Goal: Task Accomplishment & Management: Use online tool/utility

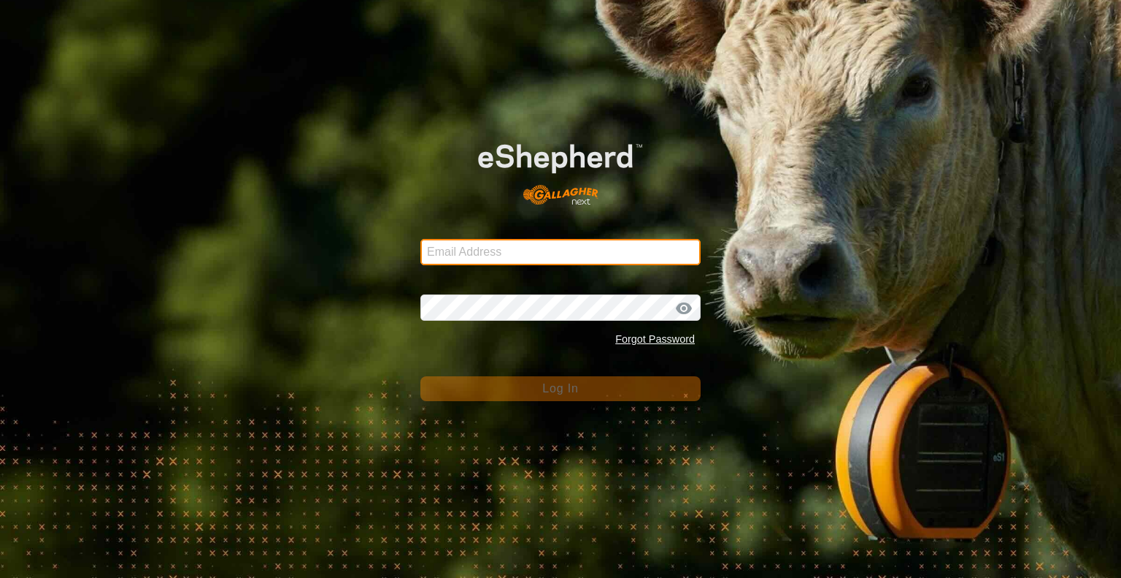
click at [462, 245] on input "Email Address" at bounding box center [561, 252] width 280 height 26
type input "[EMAIL_ADDRESS][DOMAIN_NAME]"
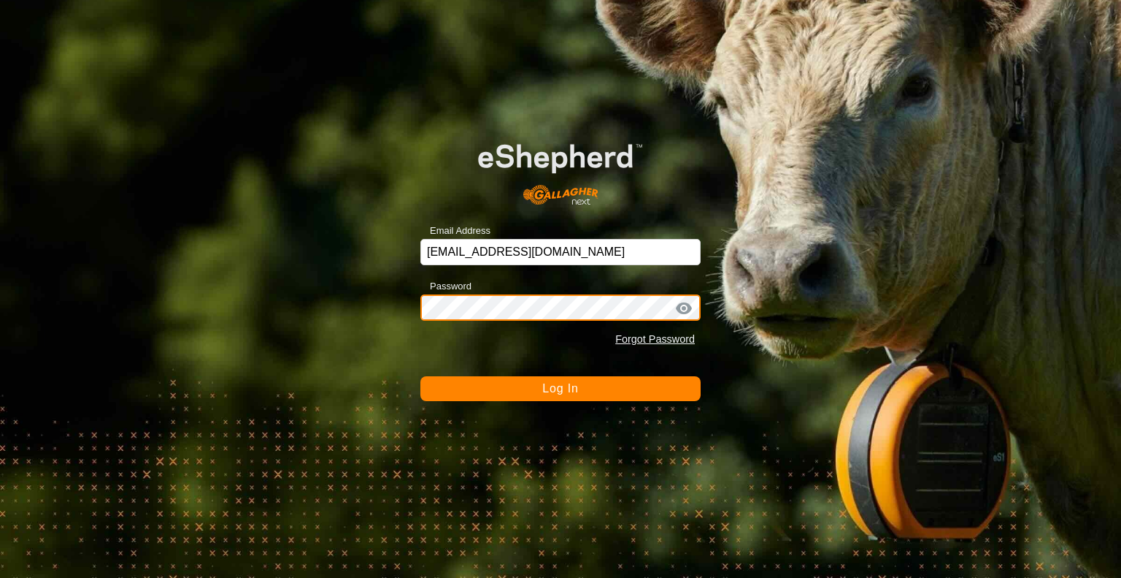
click at [421, 376] on button "Log In" at bounding box center [561, 388] width 280 height 25
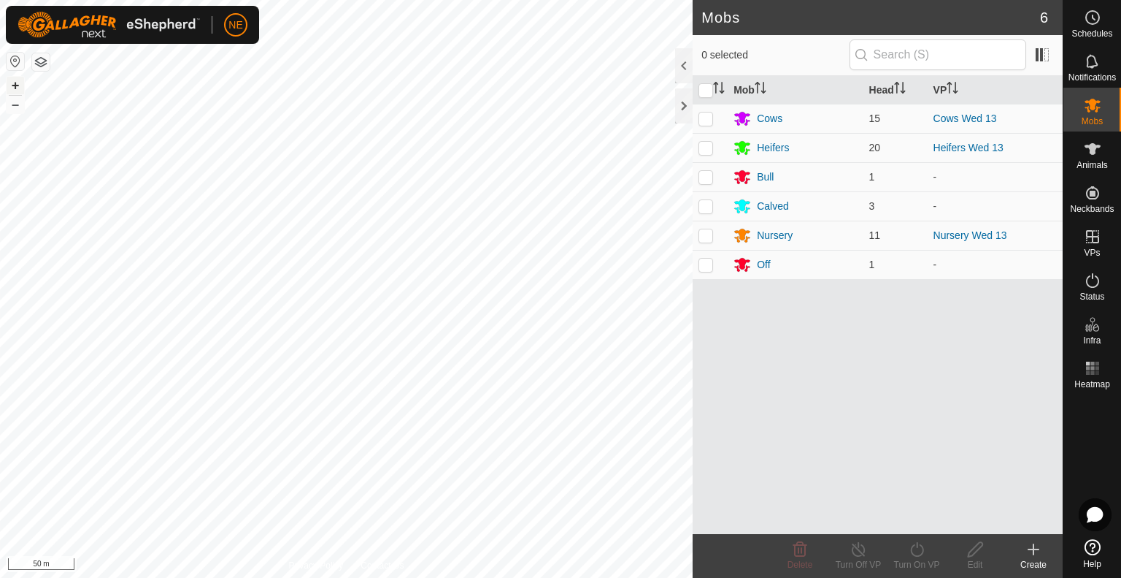
click at [15, 82] on button "+" at bounding box center [16, 86] width 18 height 18
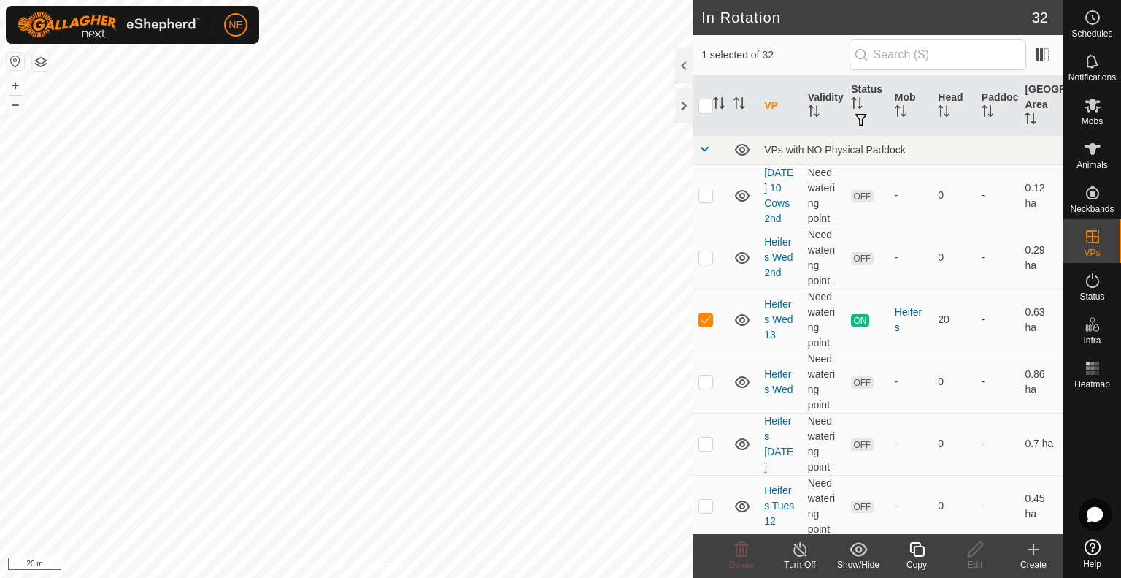
click at [911, 551] on icon at bounding box center [917, 549] width 18 height 18
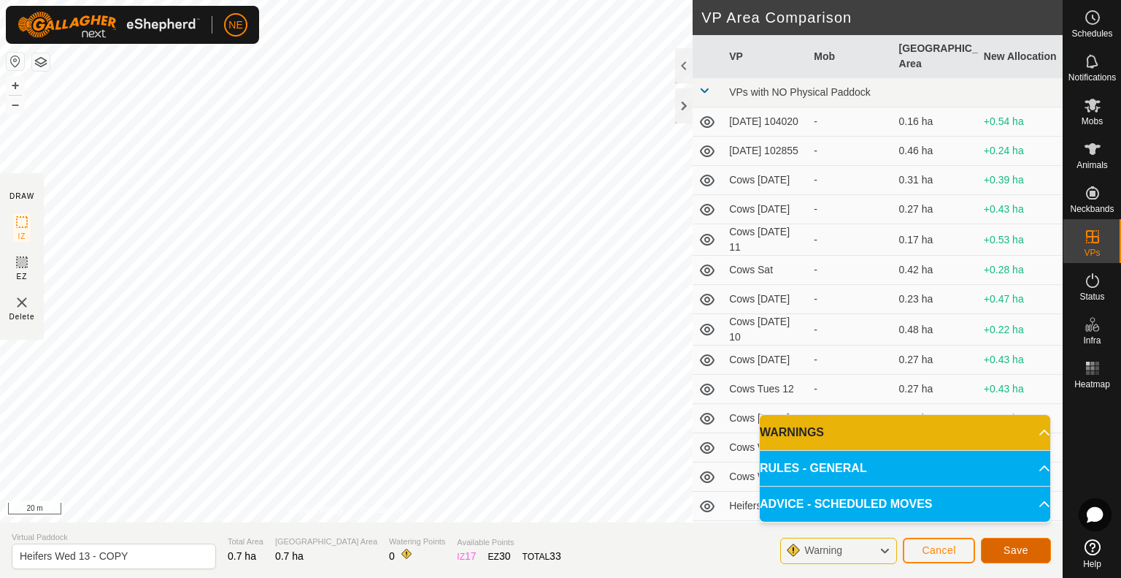
click at [1013, 552] on span "Save" at bounding box center [1016, 550] width 25 height 12
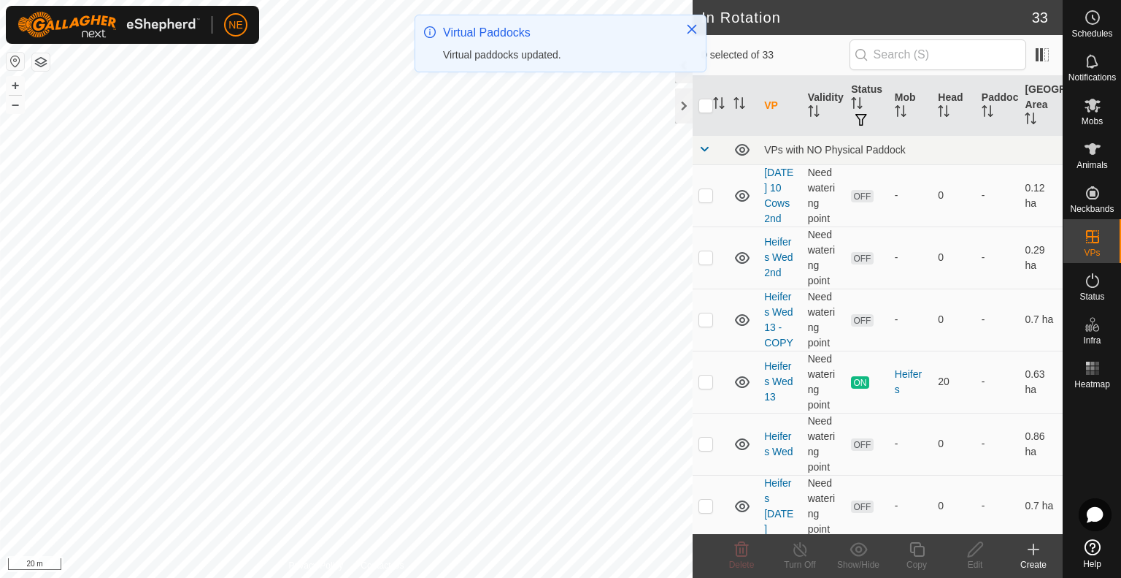
checkbox input "true"
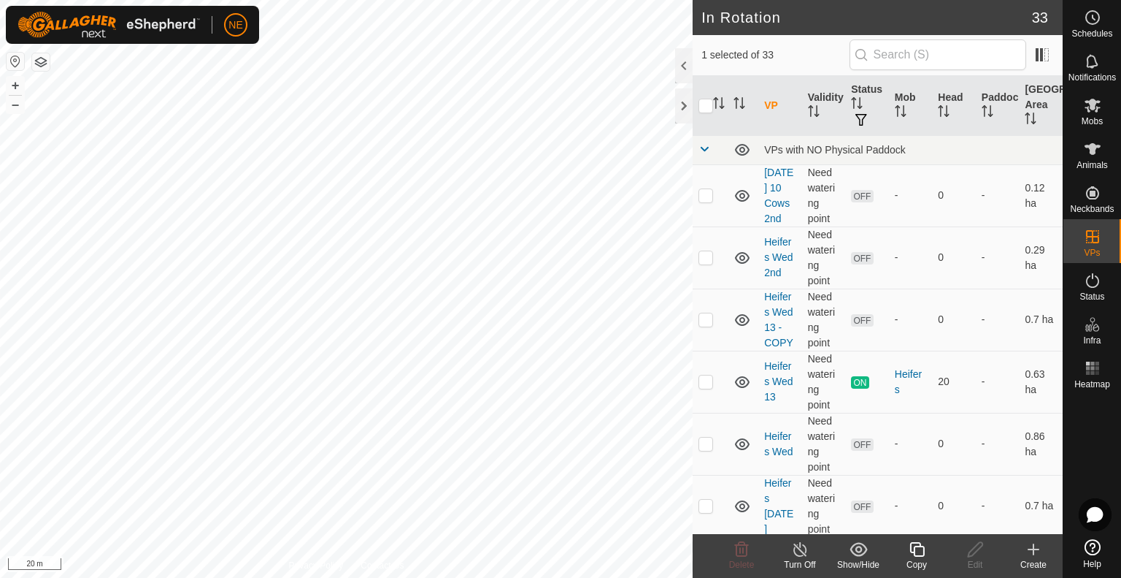
click at [908, 553] on icon at bounding box center [917, 549] width 18 height 18
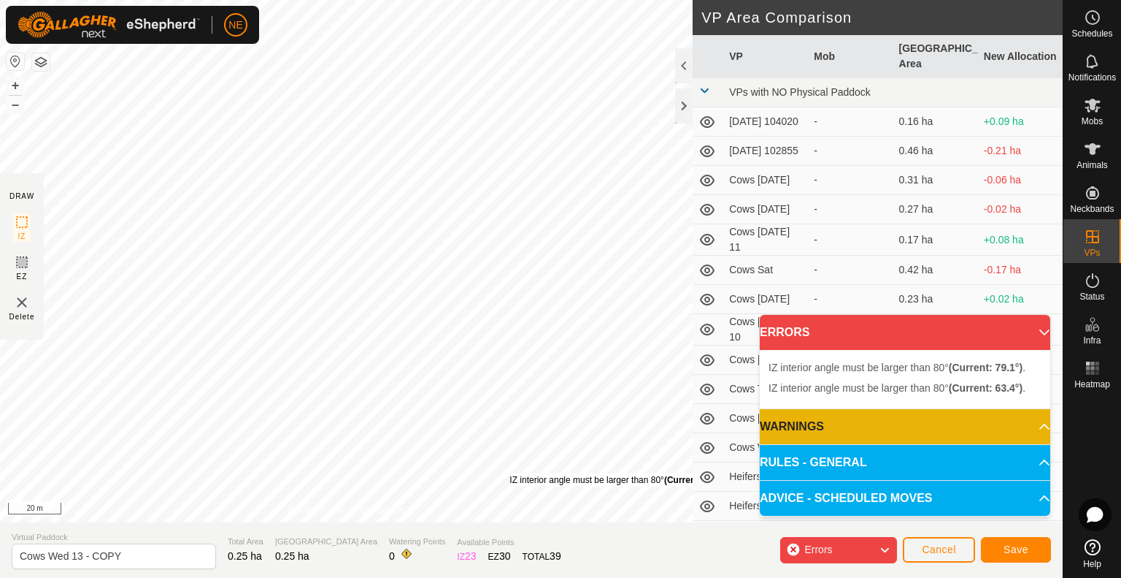
click at [510, 473] on div "IZ interior angle must be larger than 80° (Current: 63.4°) ." at bounding box center [620, 479] width 220 height 13
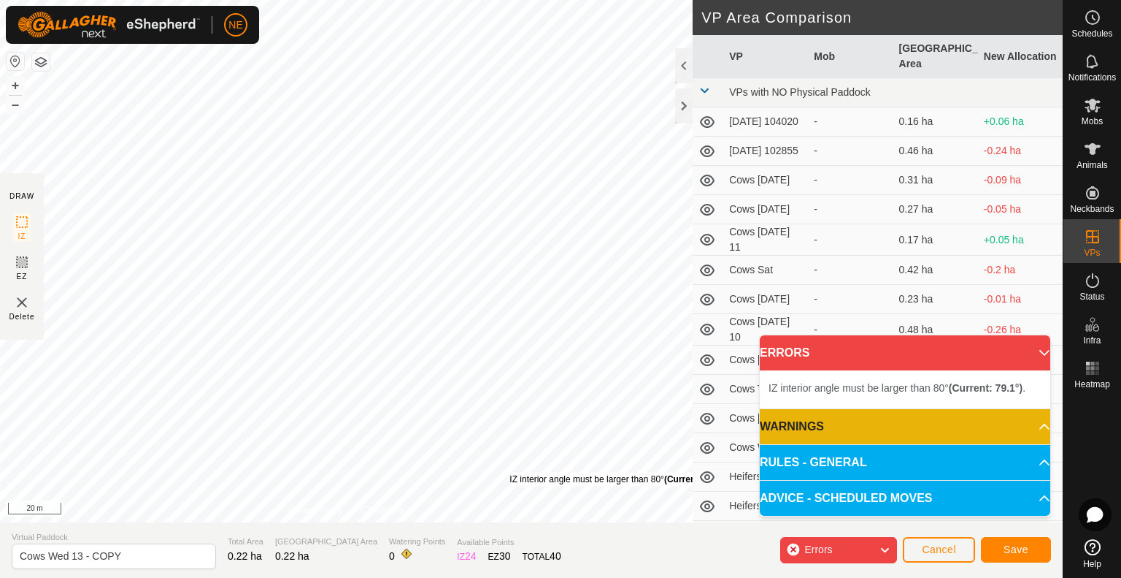
click at [510, 472] on div "IZ interior angle must be larger than 80° (Current: 63.4°) ." at bounding box center [620, 478] width 220 height 13
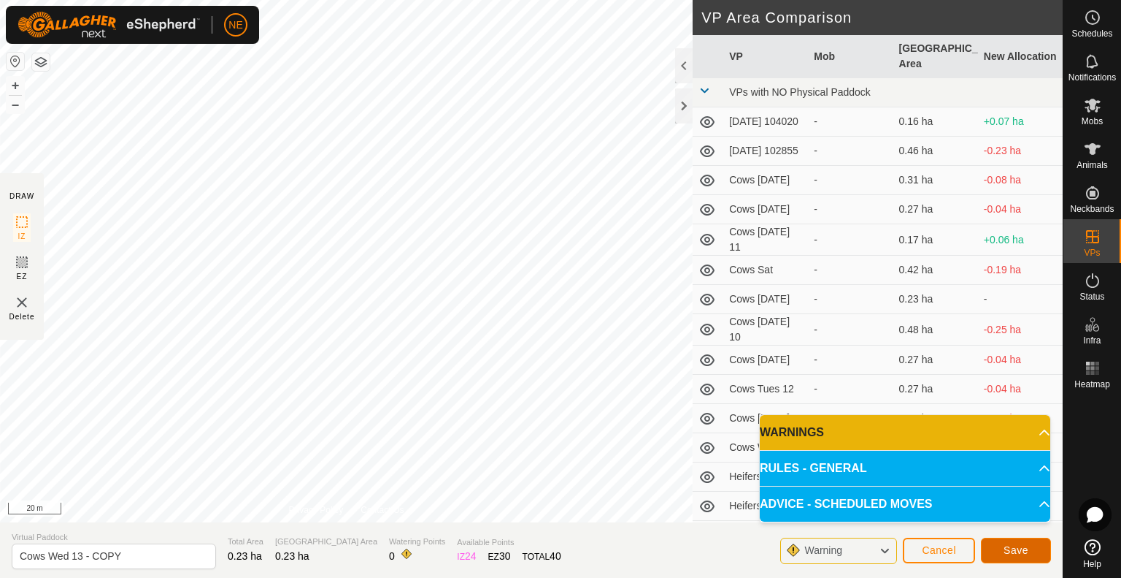
click at [1012, 551] on span "Save" at bounding box center [1016, 550] width 25 height 12
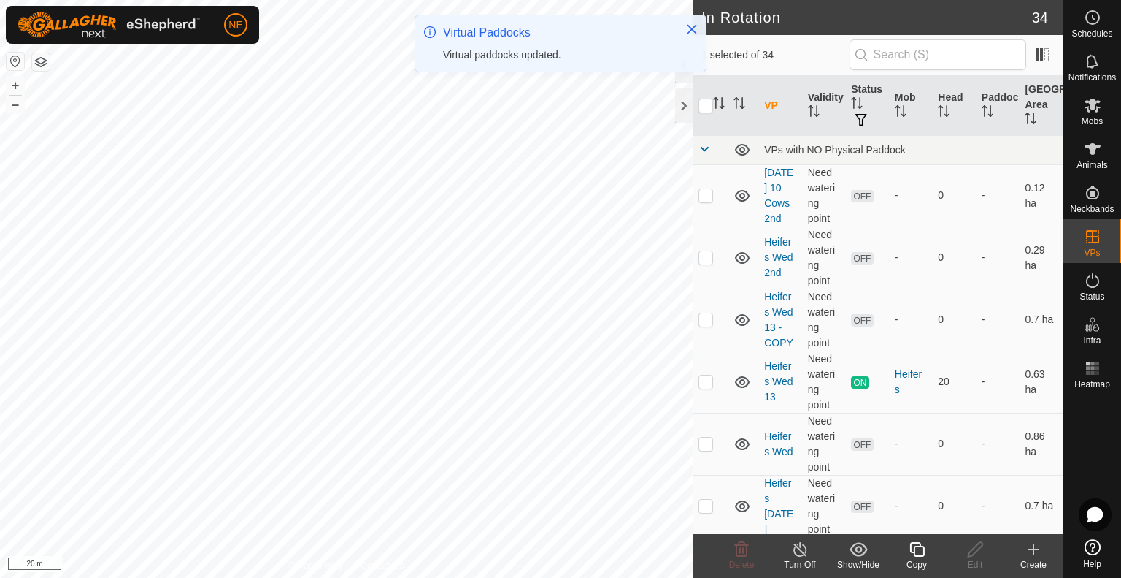
click at [908, 561] on div "Copy" at bounding box center [917, 564] width 58 height 13
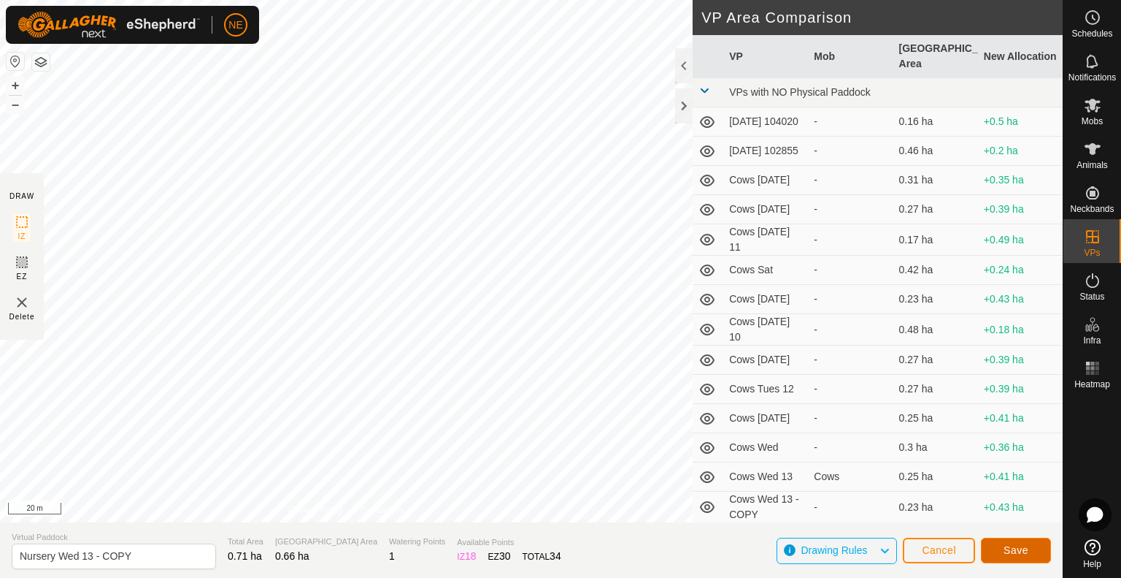
click at [1022, 555] on span "Save" at bounding box center [1016, 550] width 25 height 12
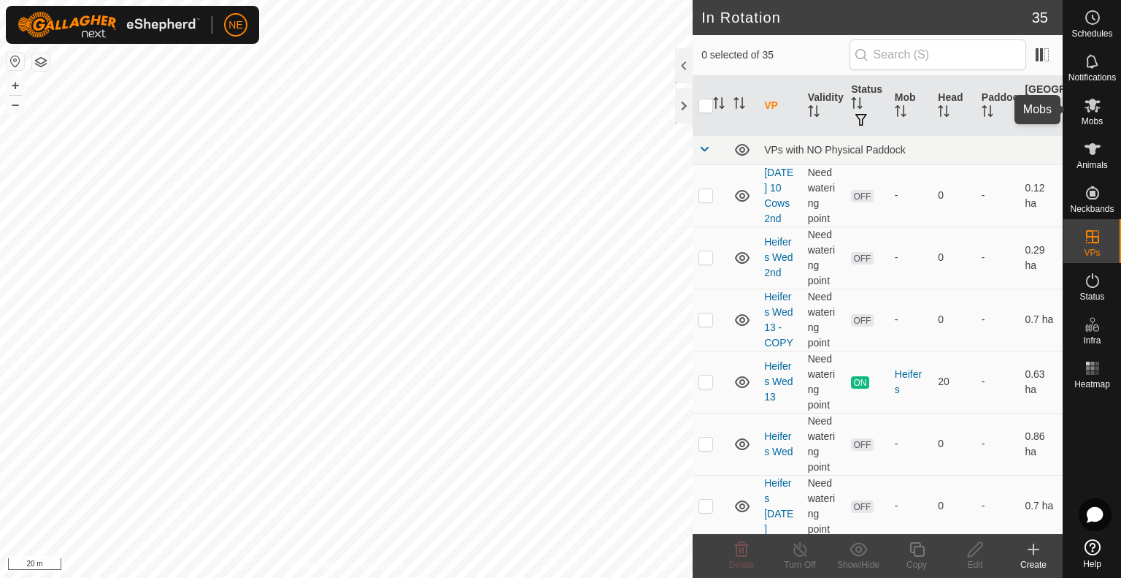
click at [1082, 122] on span "Mobs" at bounding box center [1092, 121] width 21 height 9
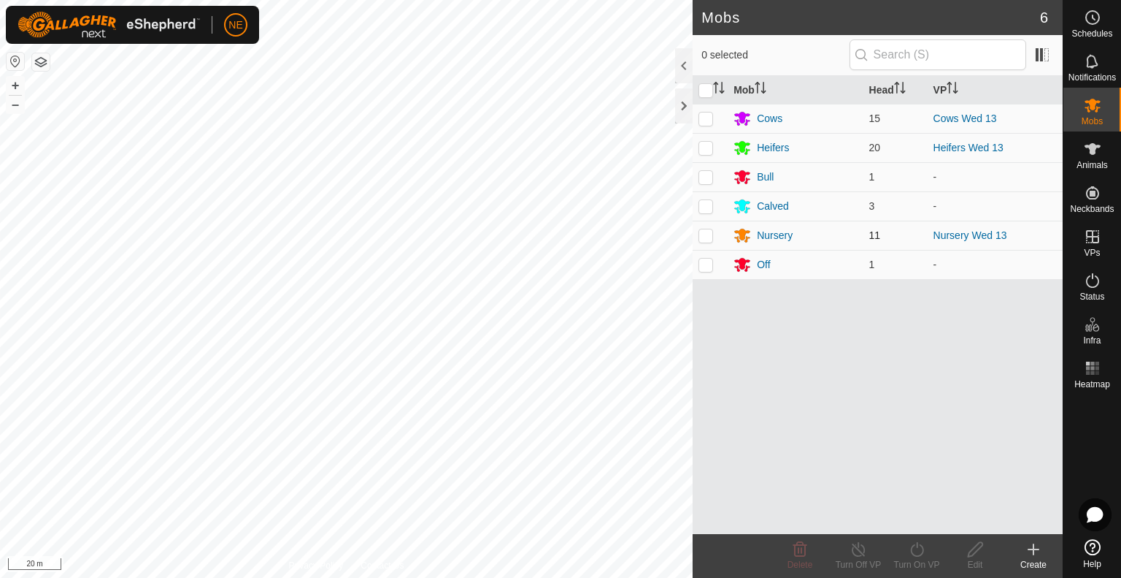
click at [709, 237] on p-checkbox at bounding box center [706, 235] width 15 height 12
checkbox input "true"
click at [923, 560] on div "Turn On VP" at bounding box center [917, 564] width 58 height 13
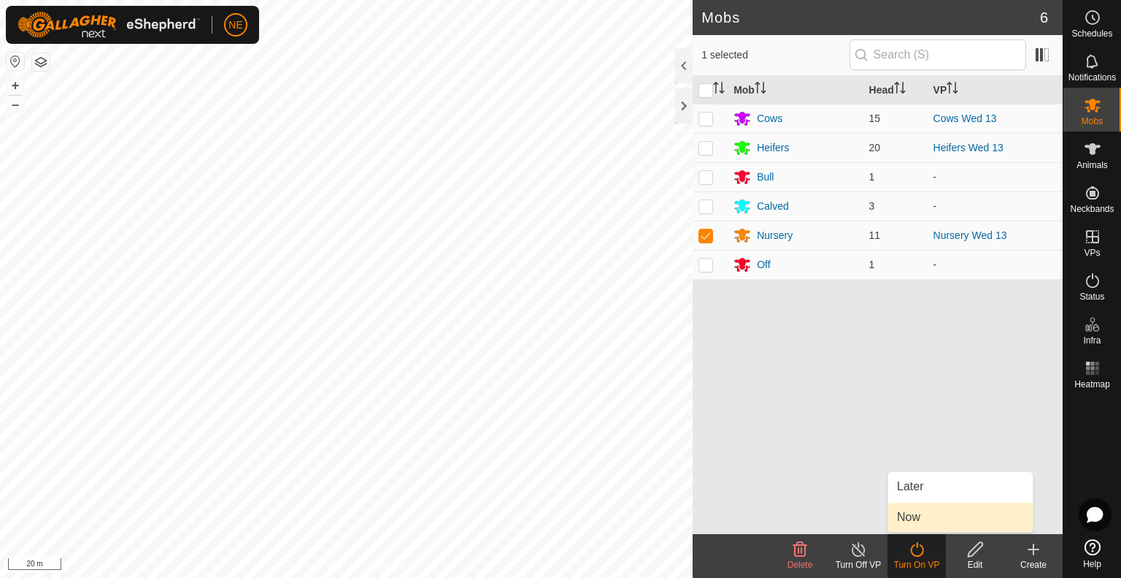
click at [934, 518] on link "Now" at bounding box center [961, 516] width 145 height 29
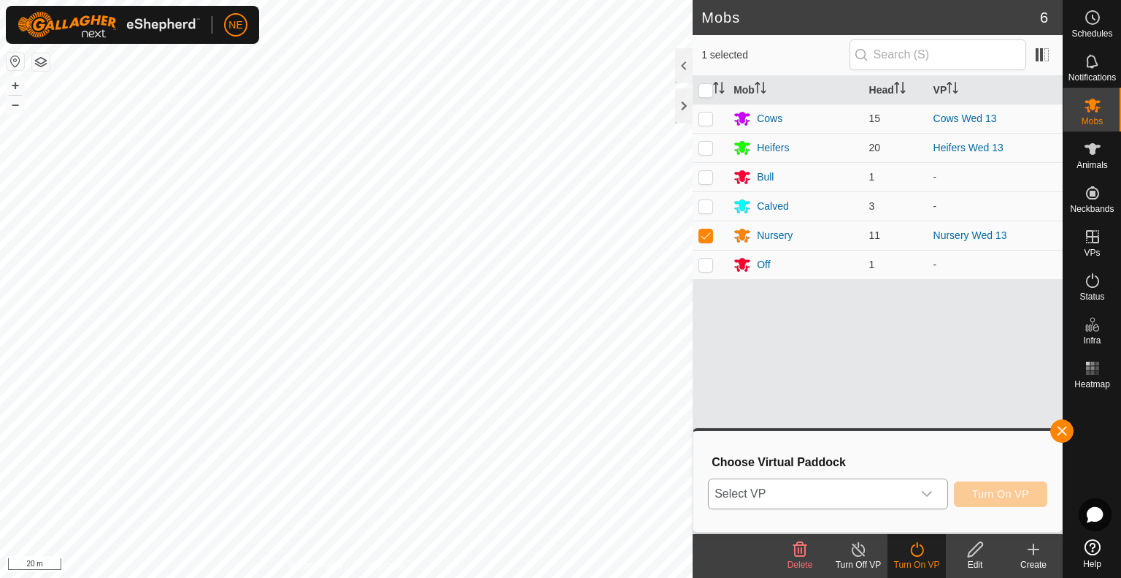
click at [932, 496] on icon "dropdown trigger" at bounding box center [927, 494] width 12 height 12
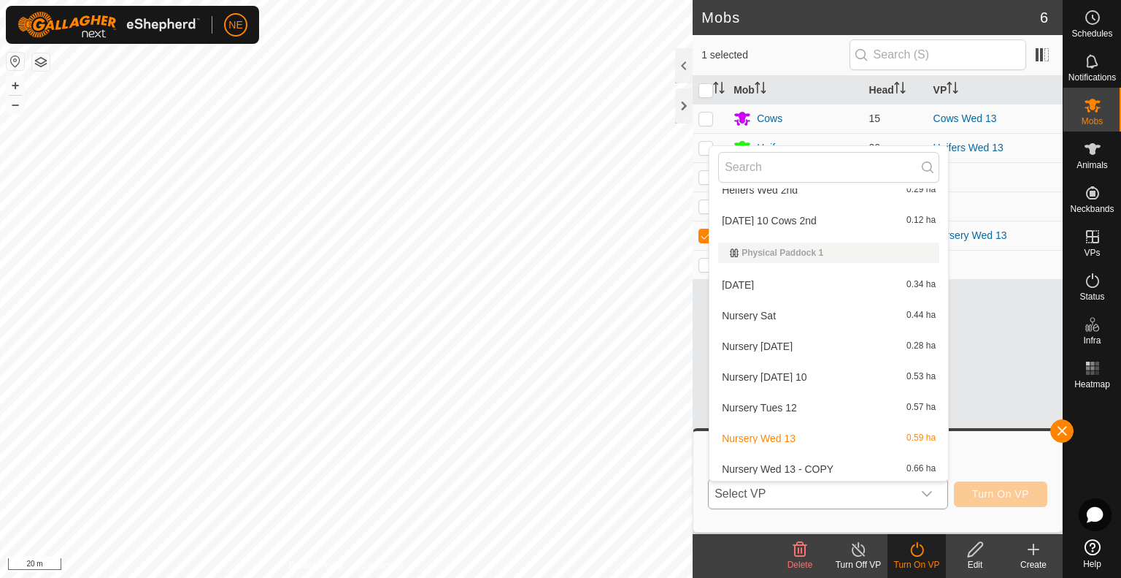
scroll to position [847, 0]
click at [852, 462] on li "Nursery Wed 13 - COPY 0.66 ha" at bounding box center [829, 465] width 239 height 29
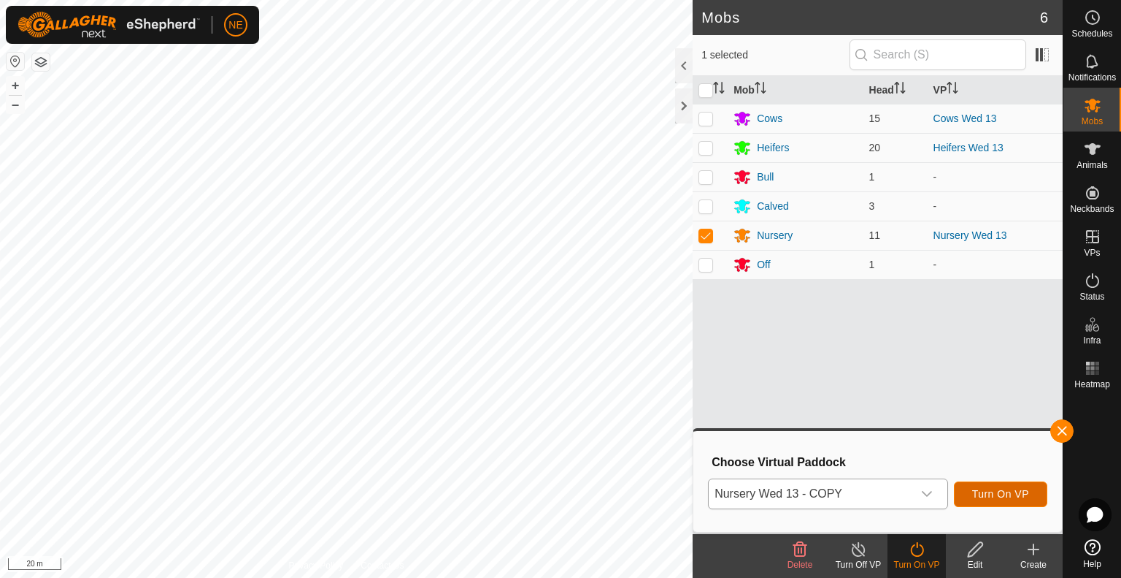
click at [983, 495] on span "Turn On VP" at bounding box center [1001, 494] width 57 height 12
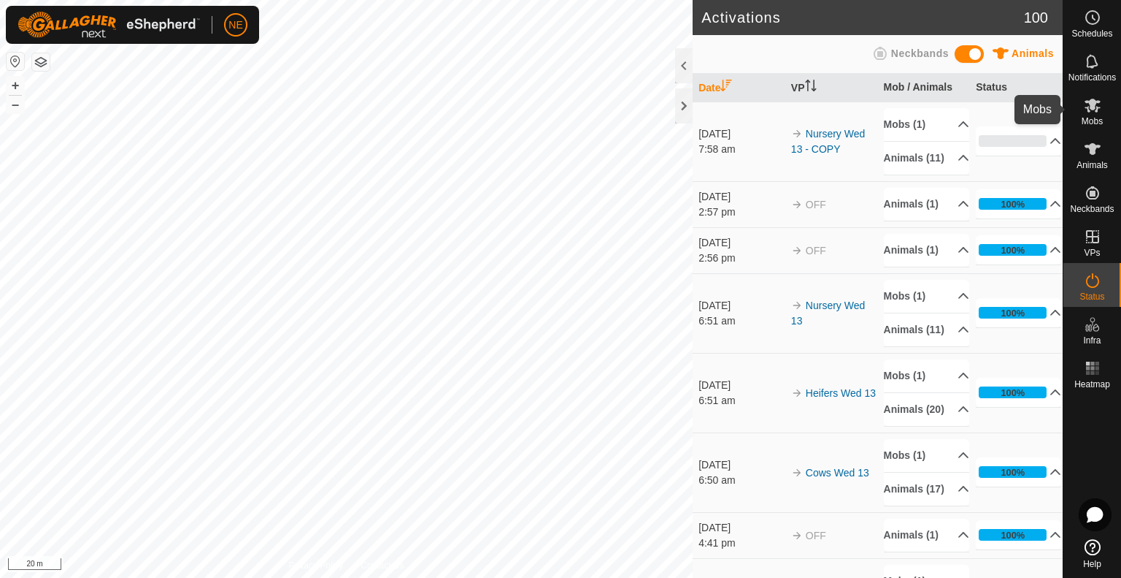
click at [1096, 111] on icon at bounding box center [1093, 106] width 16 height 14
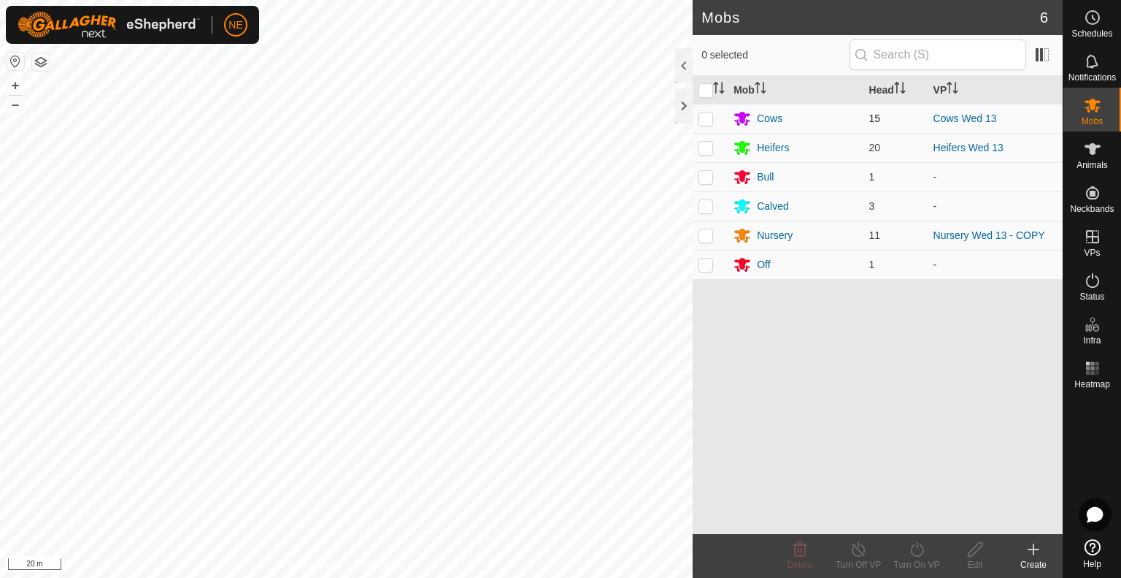
click at [700, 118] on p-checkbox at bounding box center [706, 118] width 15 height 12
checkbox input "true"
click at [917, 561] on div "Turn On VP" at bounding box center [917, 564] width 58 height 13
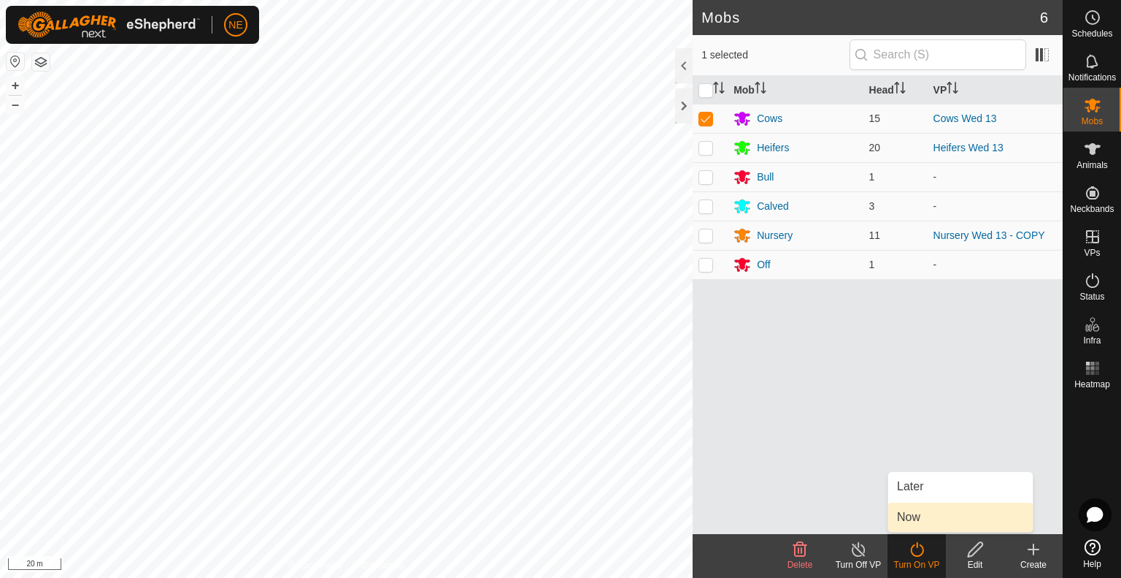
click at [913, 512] on link "Now" at bounding box center [961, 516] width 145 height 29
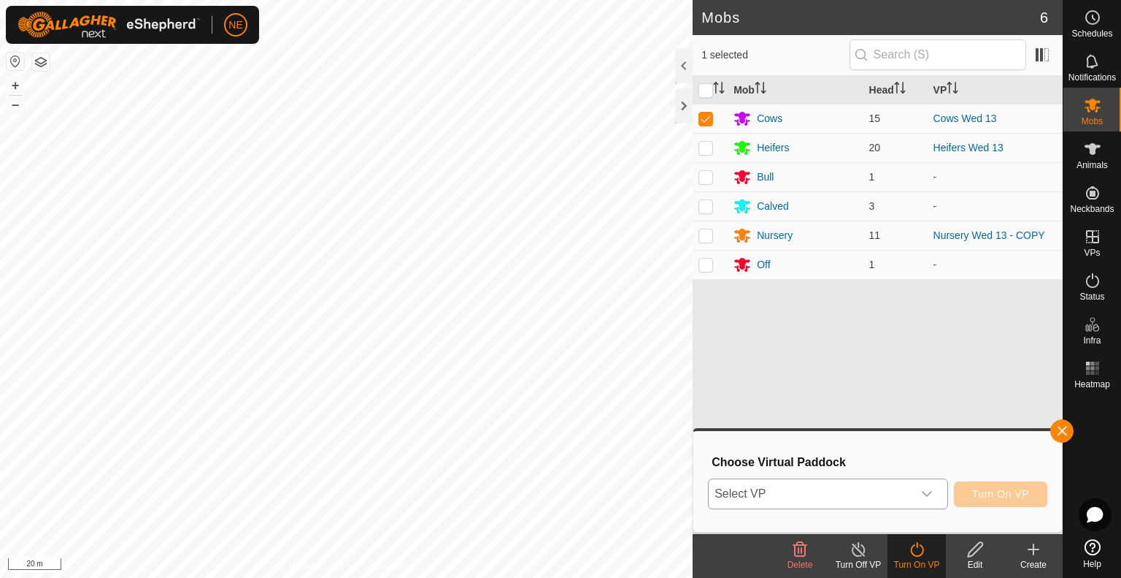
click at [926, 495] on icon "dropdown trigger" at bounding box center [927, 494] width 10 height 6
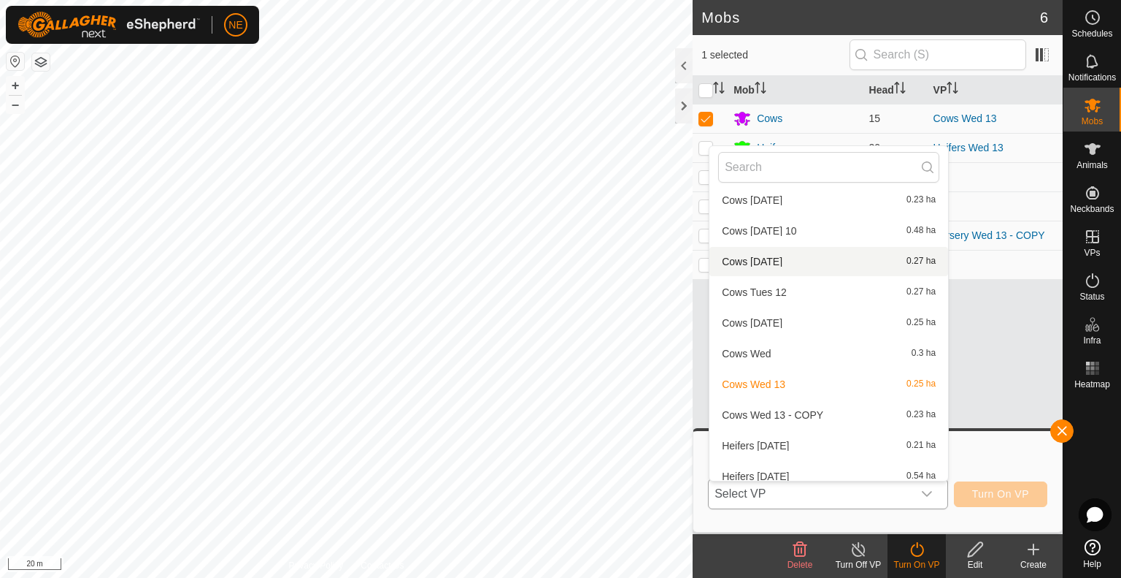
scroll to position [231, 0]
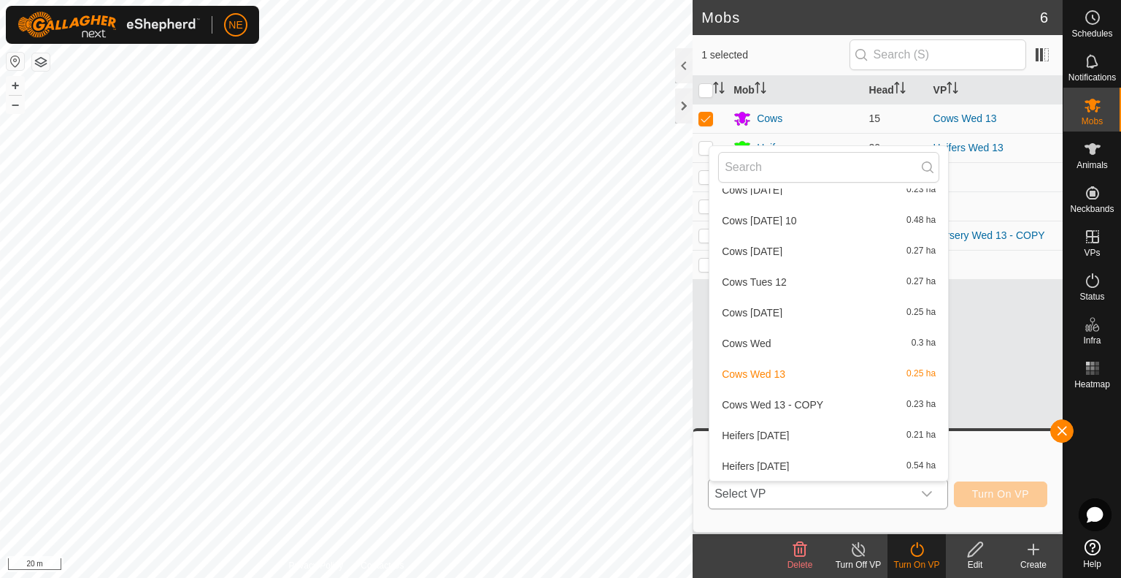
click at [812, 405] on li "Cows Wed 13 - COPY 0.23 ha" at bounding box center [829, 404] width 239 height 29
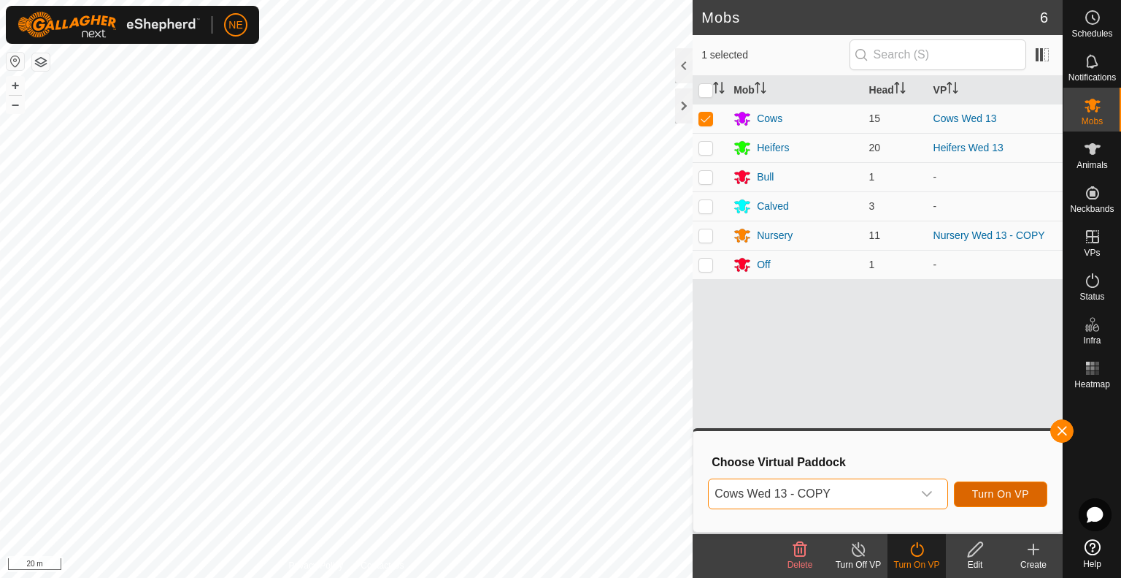
click at [994, 489] on span "Turn On VP" at bounding box center [1001, 494] width 57 height 12
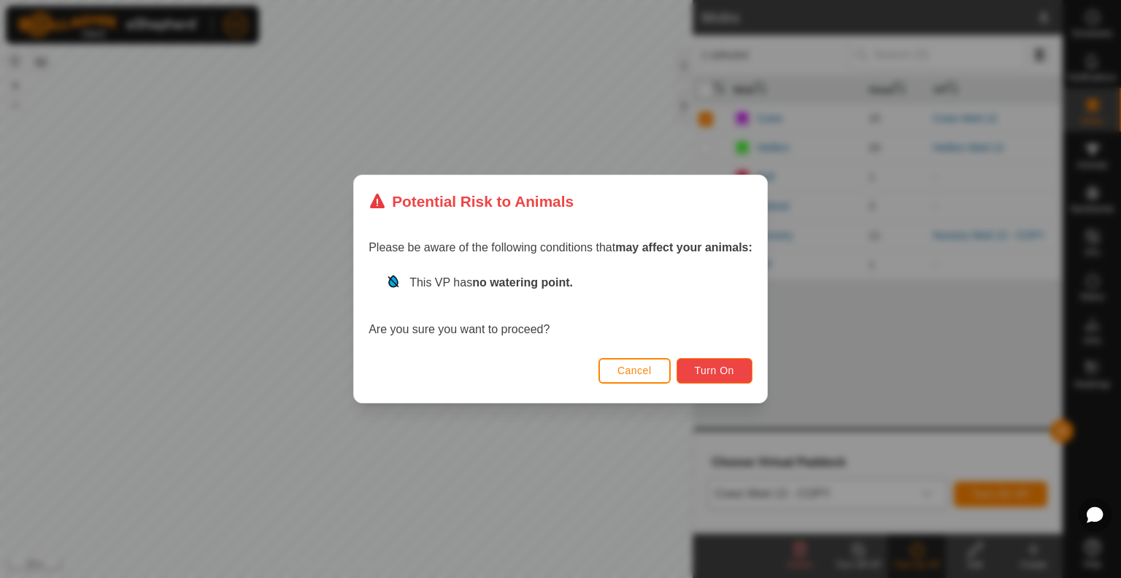
click at [713, 372] on span "Turn On" at bounding box center [714, 370] width 39 height 12
